Goal: Transaction & Acquisition: Subscribe to service/newsletter

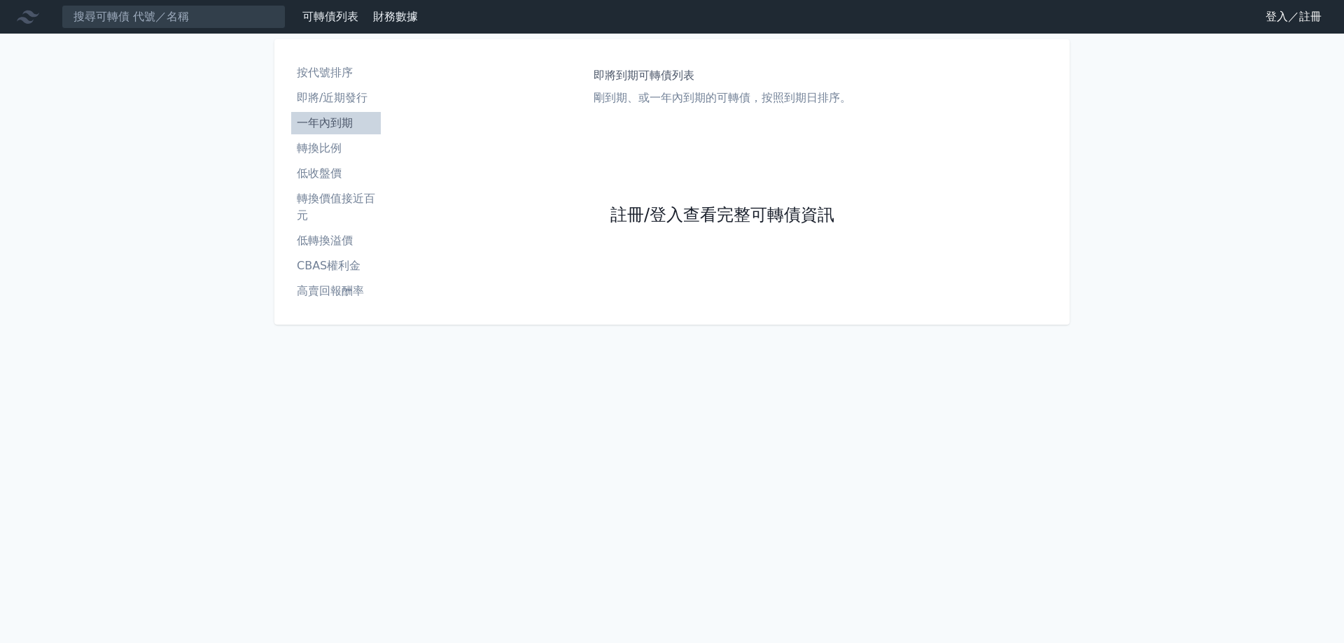
click at [626, 218] on link "註冊/登入查看完整可轉債資訊" at bounding box center [722, 215] width 224 height 22
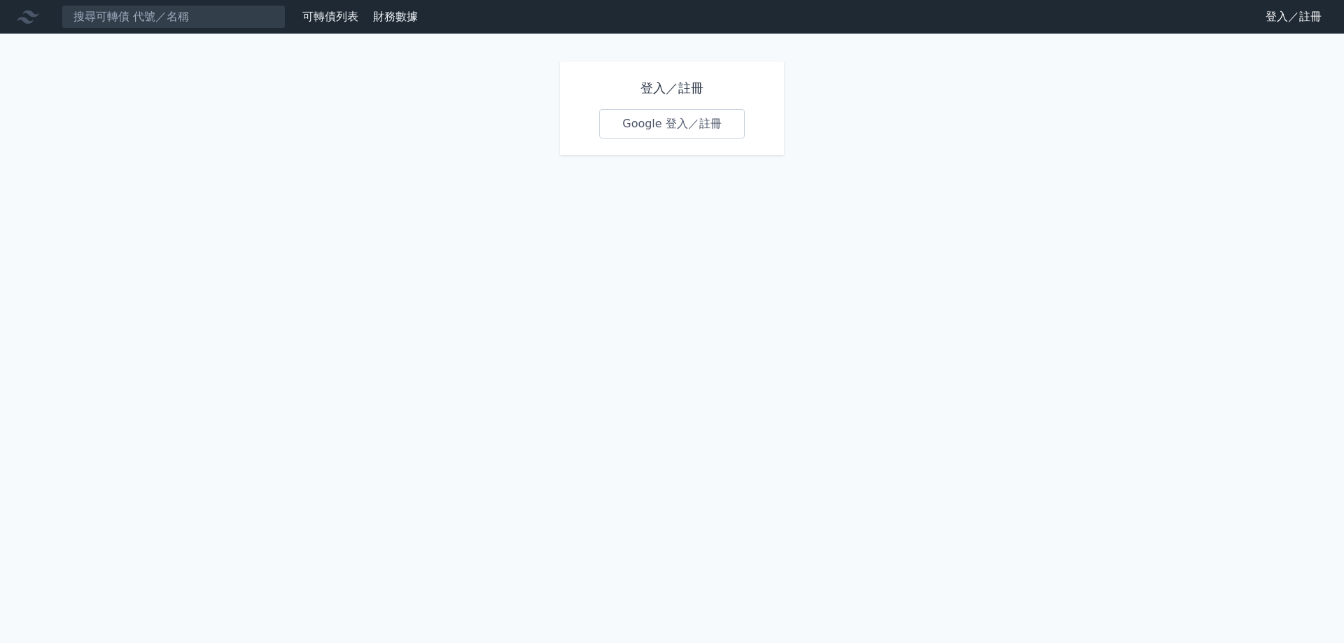
click at [641, 127] on link "Google 登入／註冊" at bounding box center [672, 123] width 146 height 29
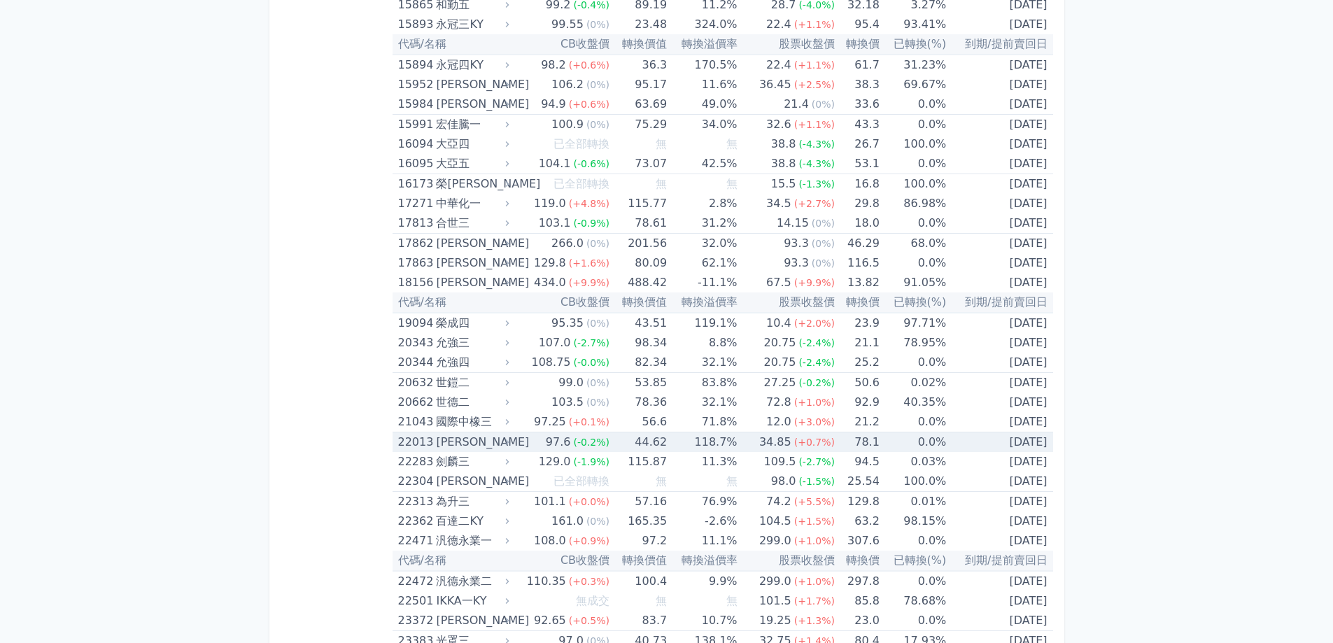
scroll to position [653, 0]
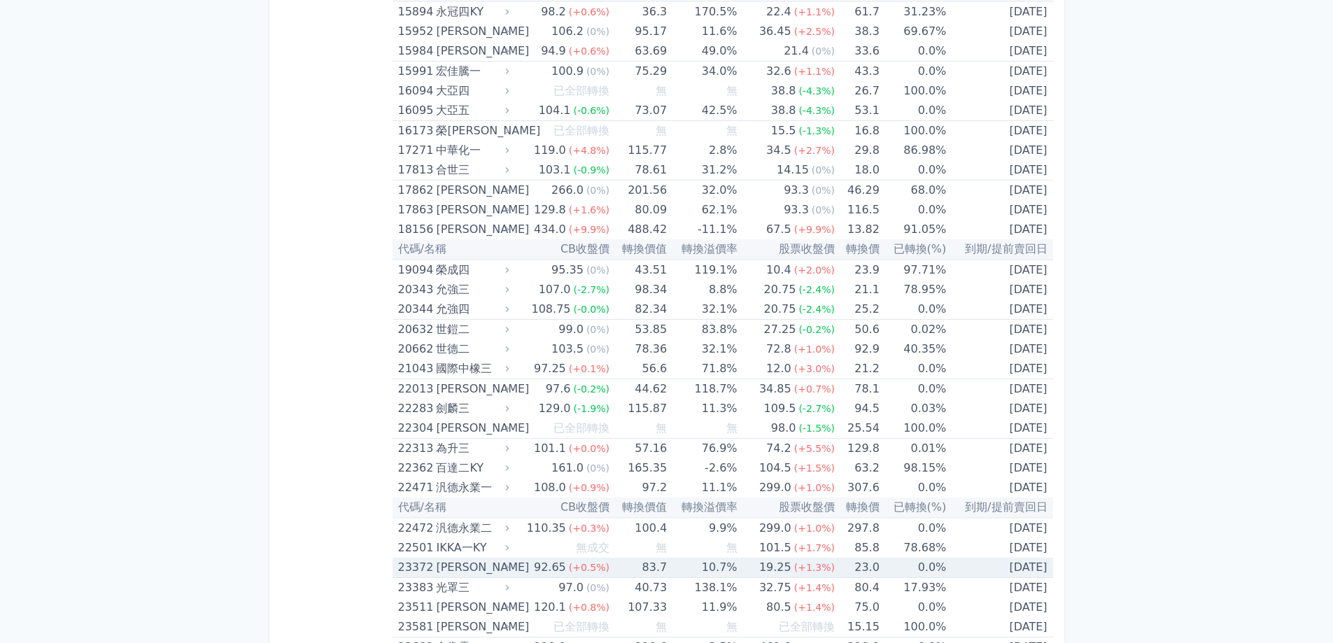
click at [465, 570] on div "旺宏二" at bounding box center [471, 568] width 70 height 20
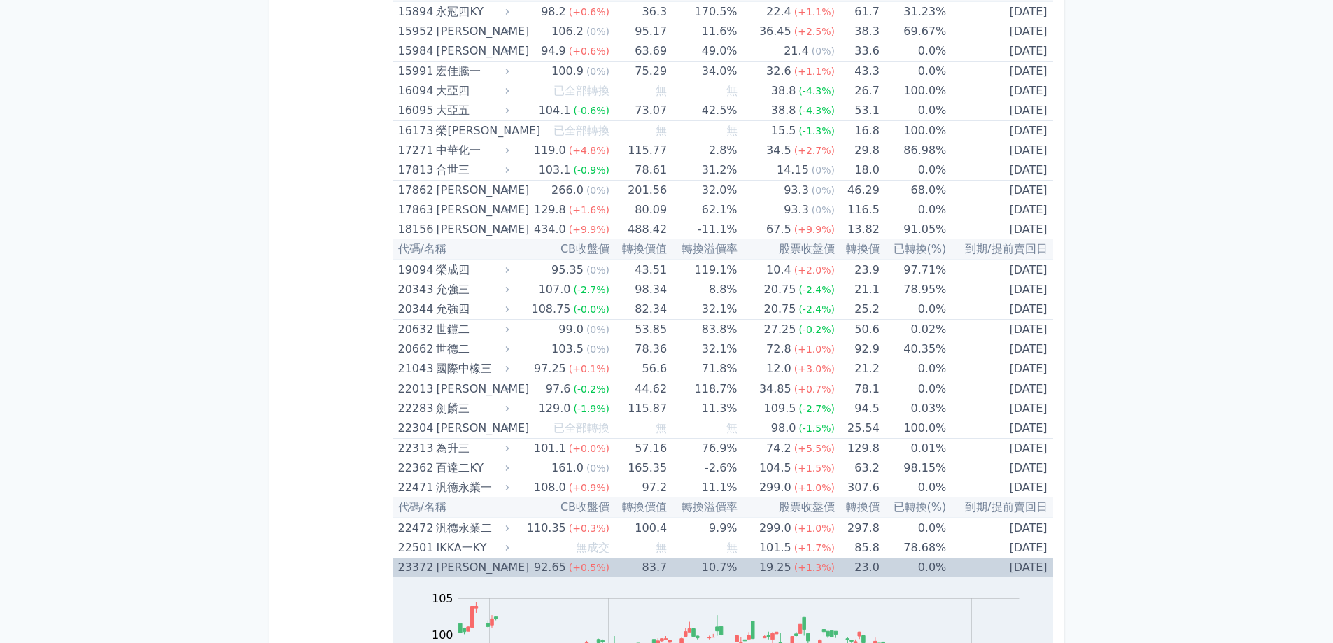
click at [456, 570] on div "旺宏二" at bounding box center [471, 568] width 70 height 20
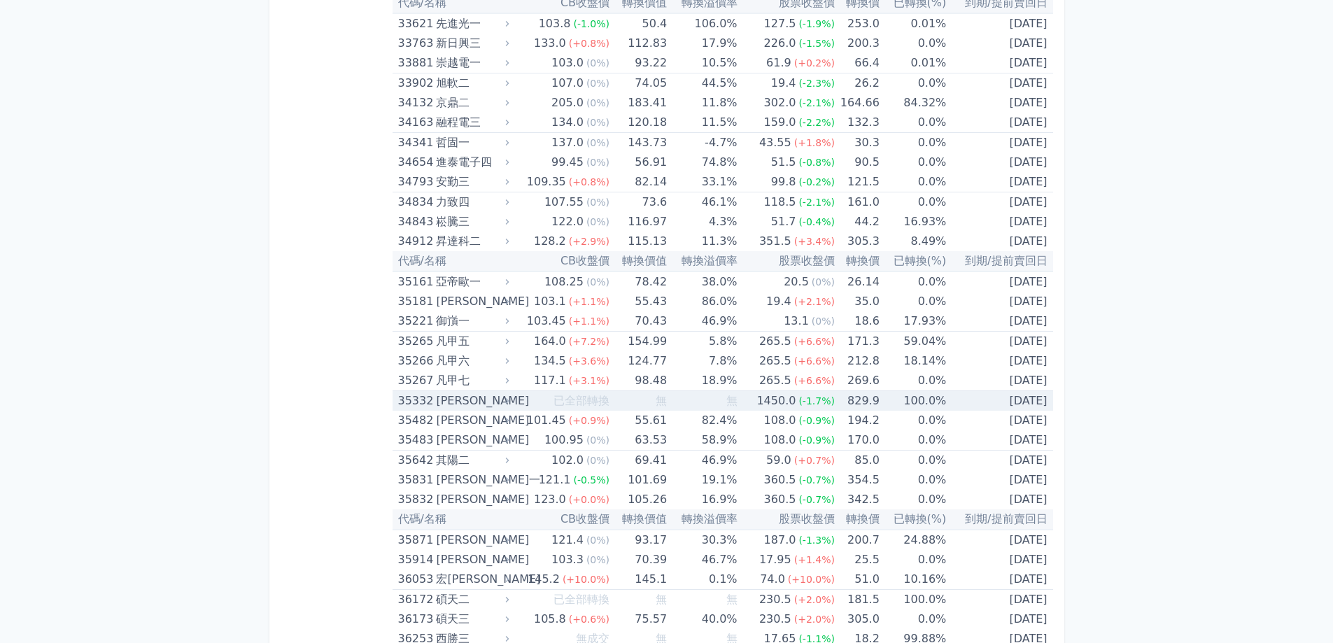
scroll to position [2986, 0]
